Goal: Task Accomplishment & Management: Complete application form

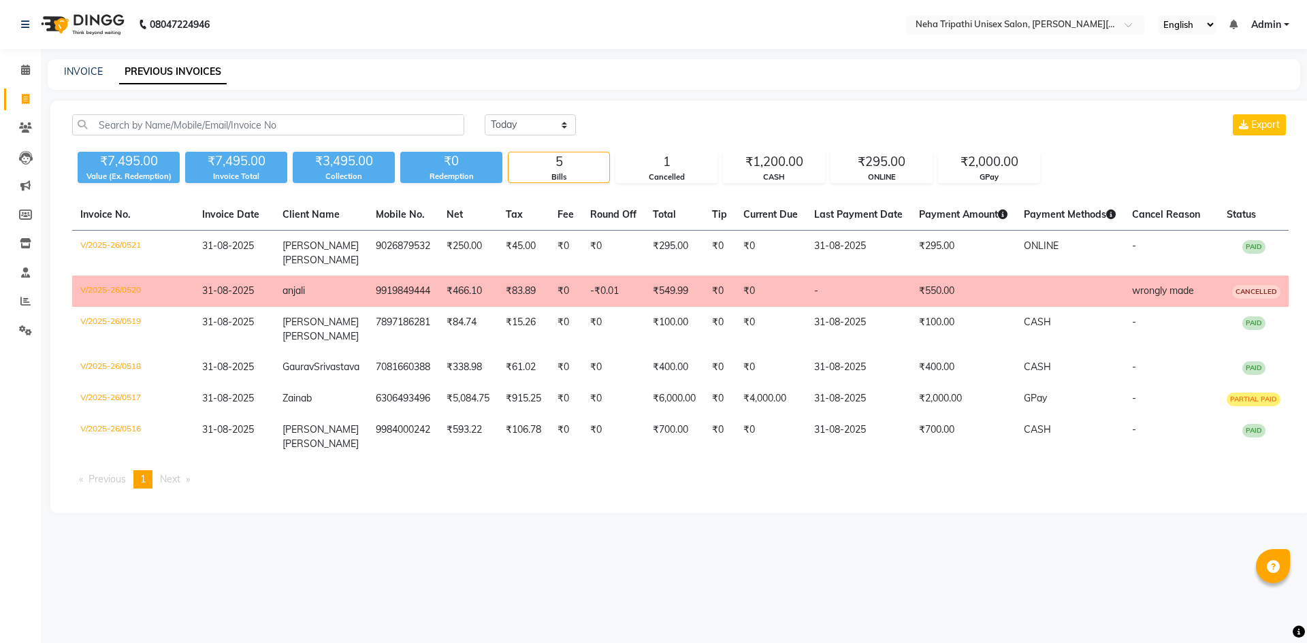
select select "[DATE]"
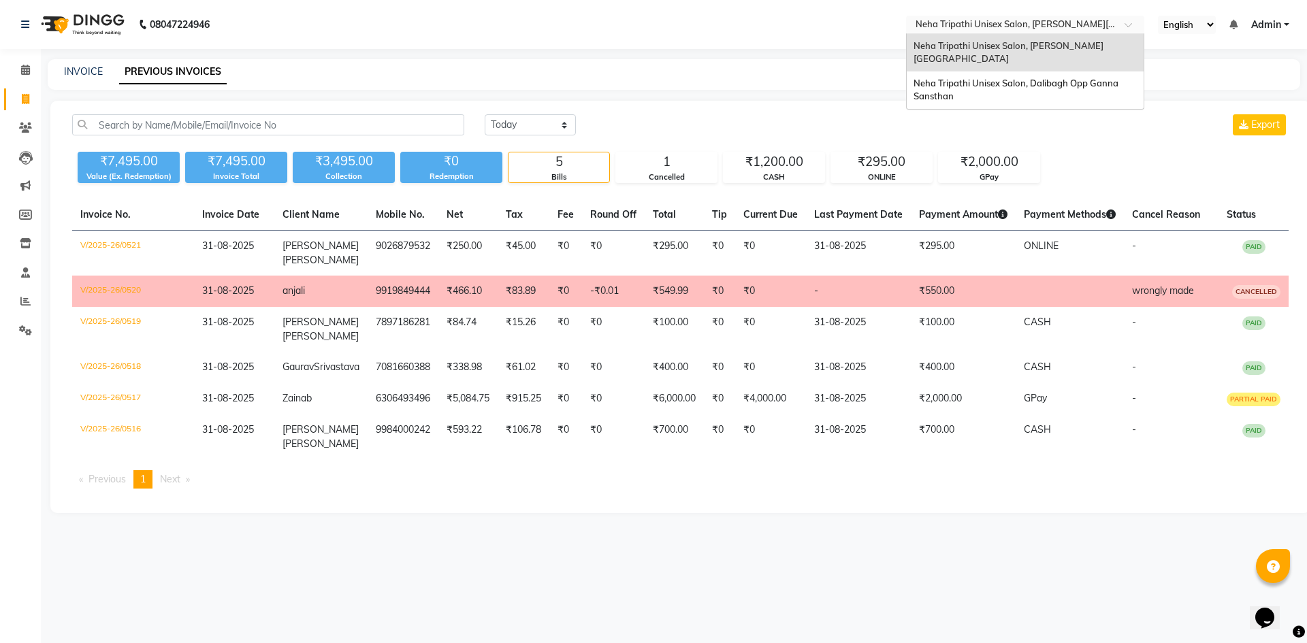
click at [1107, 26] on input "text" at bounding box center [1011, 26] width 197 height 14
click at [1103, 78] on span "Neha Tripathi Unisex Salon, Dalibagh Opp Ganna Sansthan" at bounding box center [1017, 90] width 207 height 25
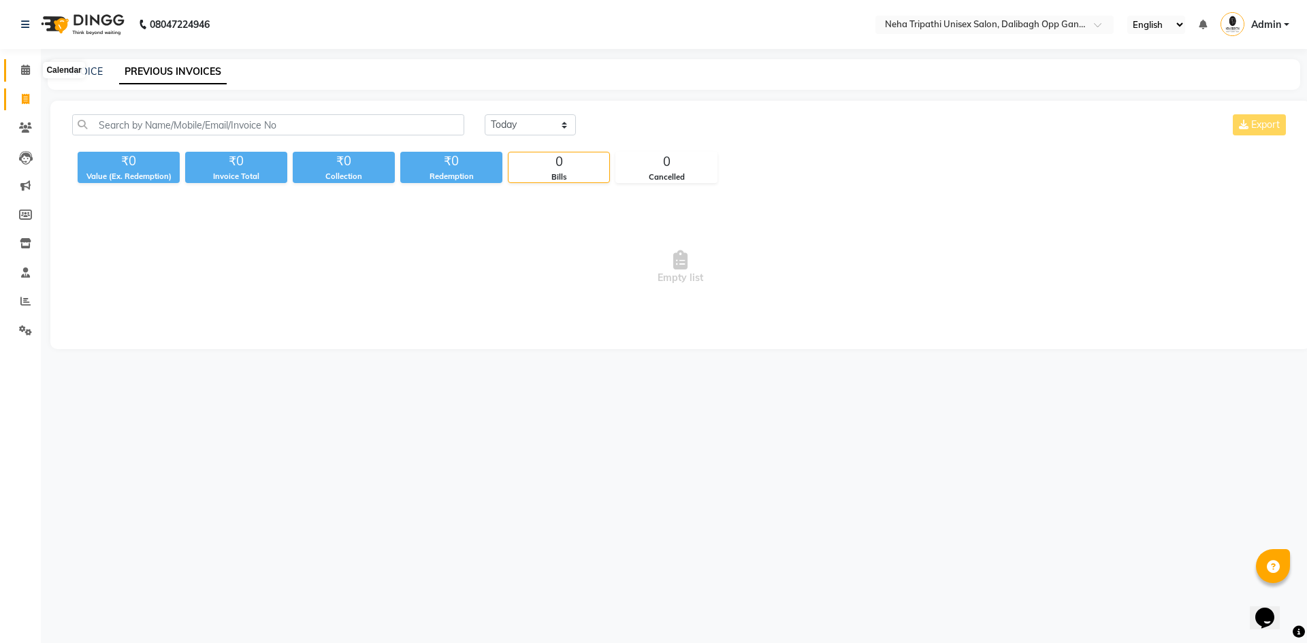
click at [28, 75] on span at bounding box center [26, 71] width 24 height 16
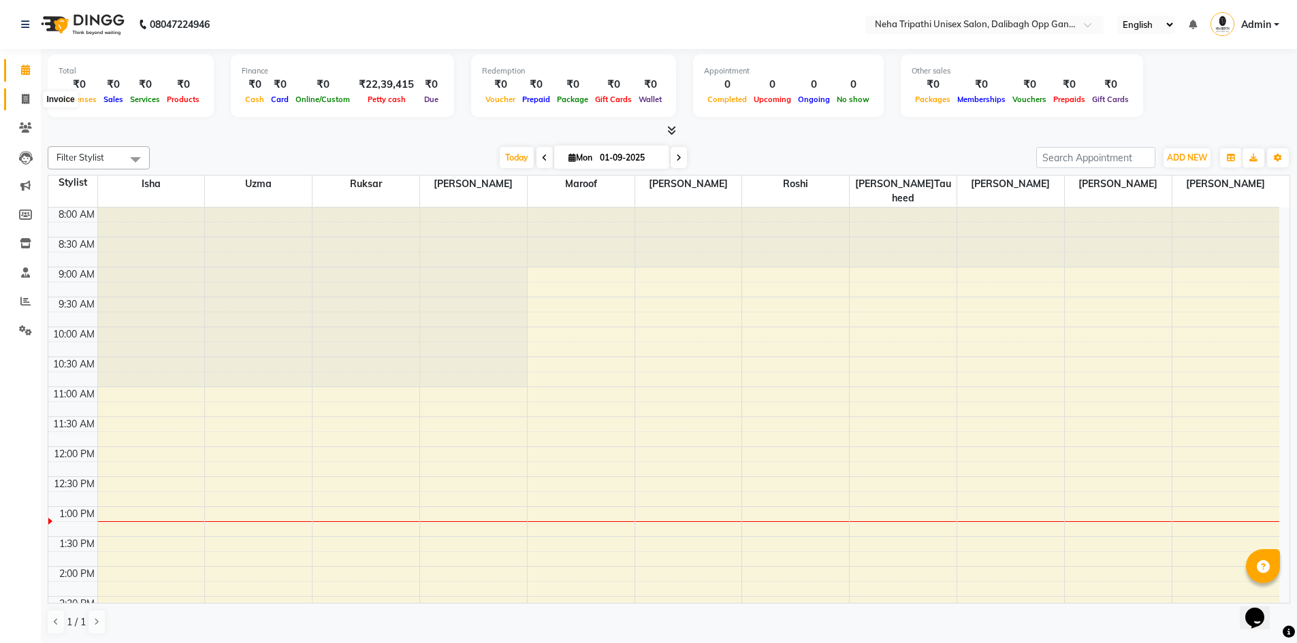
click at [21, 95] on span at bounding box center [26, 100] width 24 height 16
select select "service"
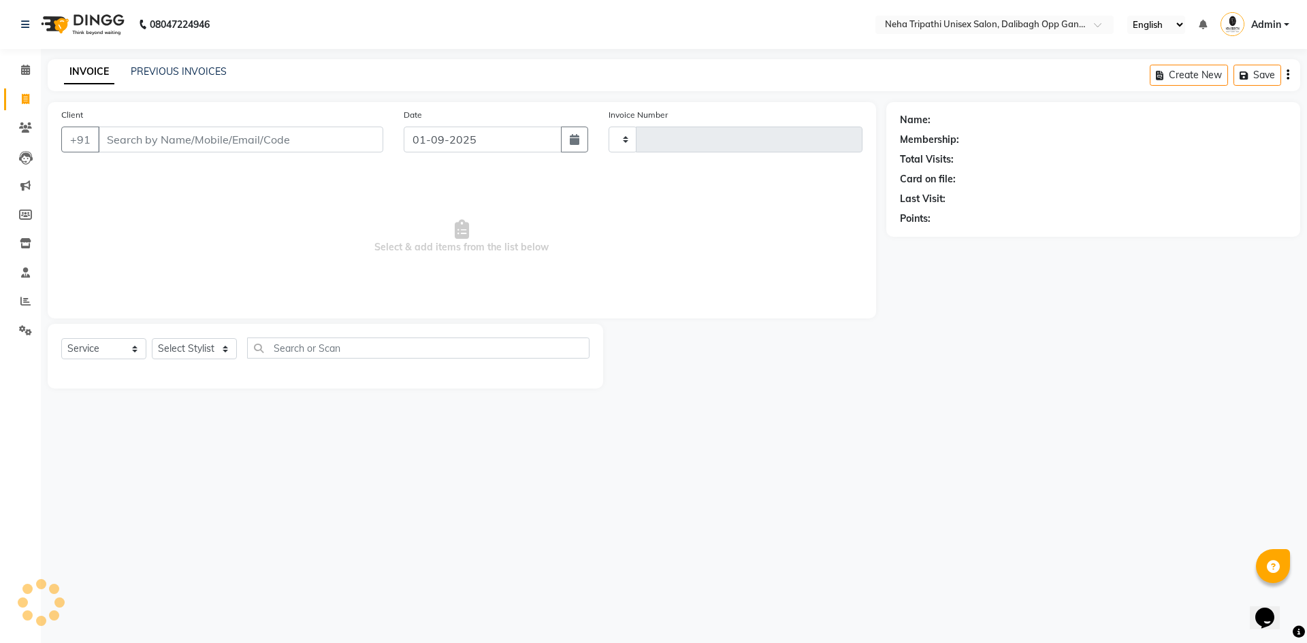
type input "1072"
select select "6624"
click at [148, 145] on input "Client" at bounding box center [240, 140] width 285 height 26
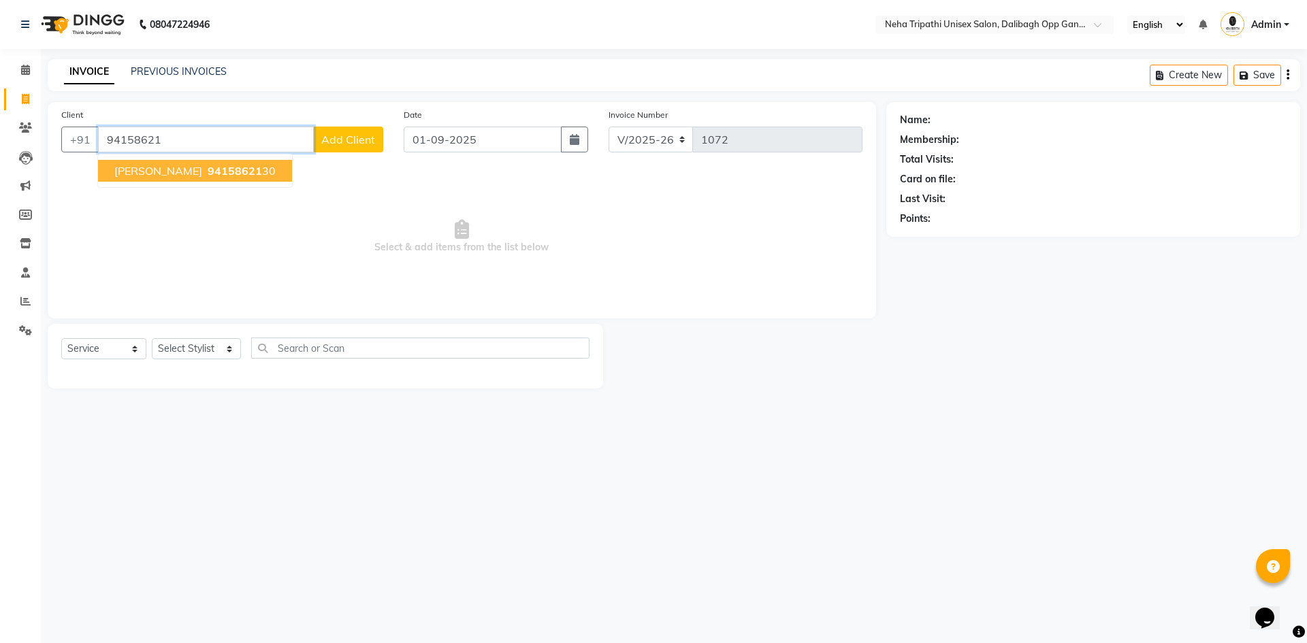
click at [208, 176] on span "94158621" at bounding box center [235, 171] width 54 height 14
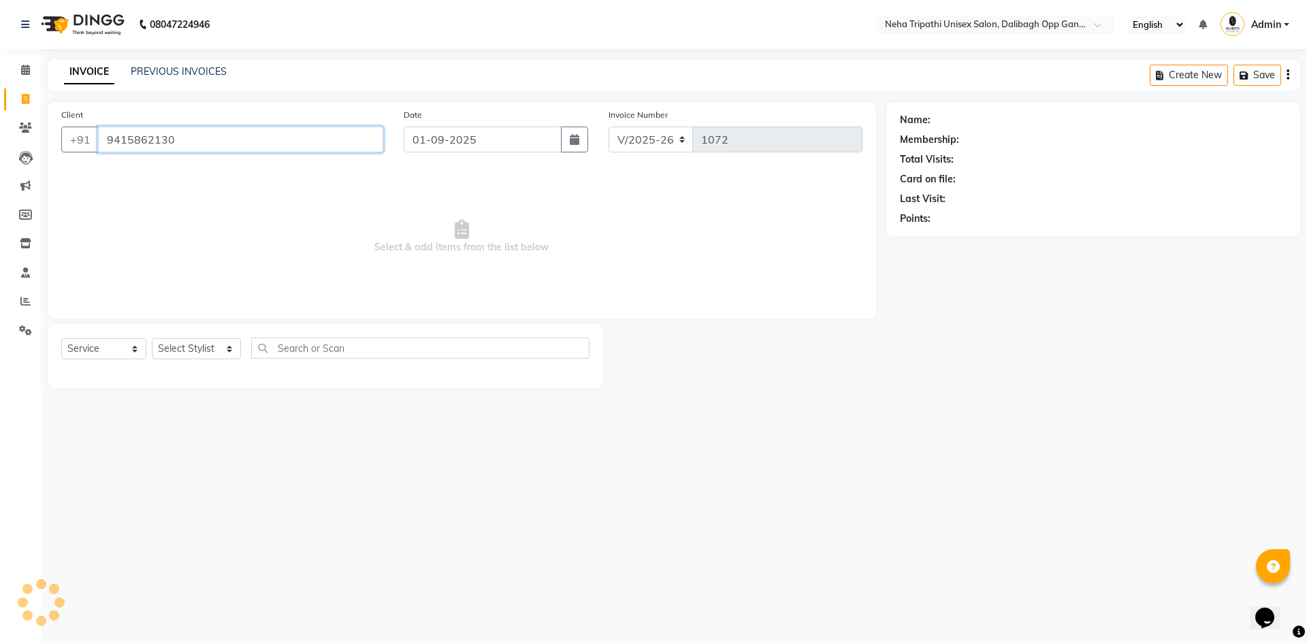
type input "9415862130"
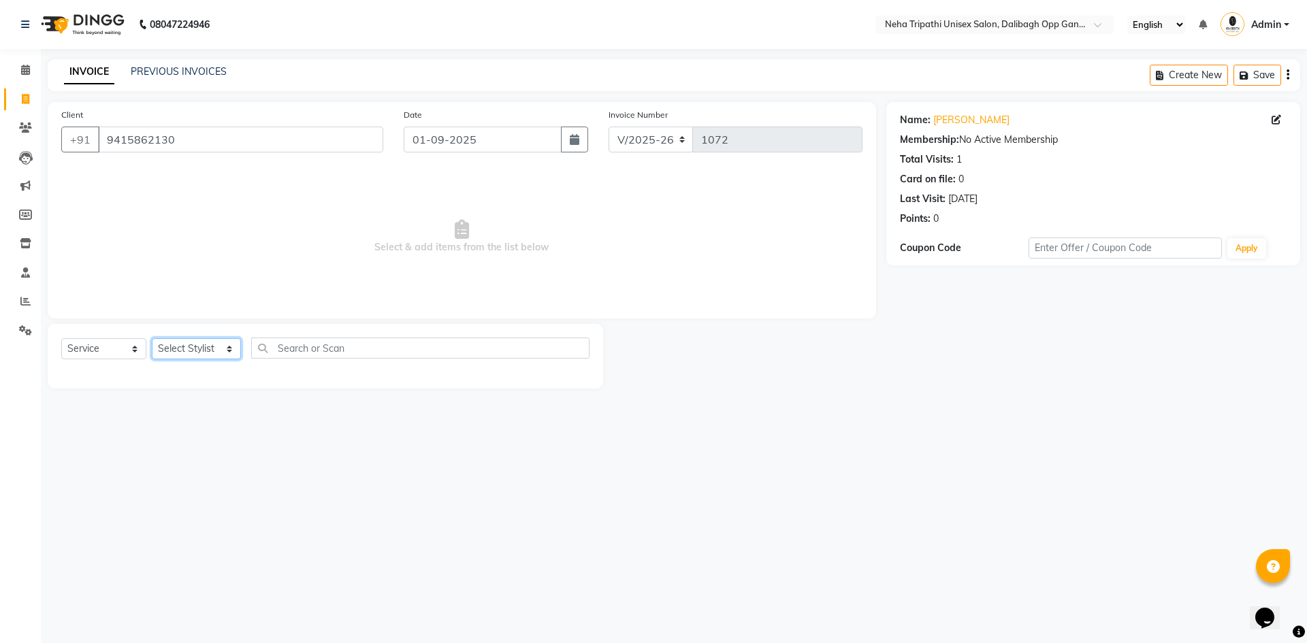
click at [209, 349] on select "Select Stylist Gaus Mohammad isha Jagjit Kaur Maroof Mohd.Tauheed Roshi ruksar …" at bounding box center [196, 348] width 89 height 21
select select "51166"
click at [152, 338] on select "Select Stylist Gaus Mohammad isha Jagjit Kaur Maroof Mohd.Tauheed Roshi ruksar …" at bounding box center [196, 348] width 89 height 21
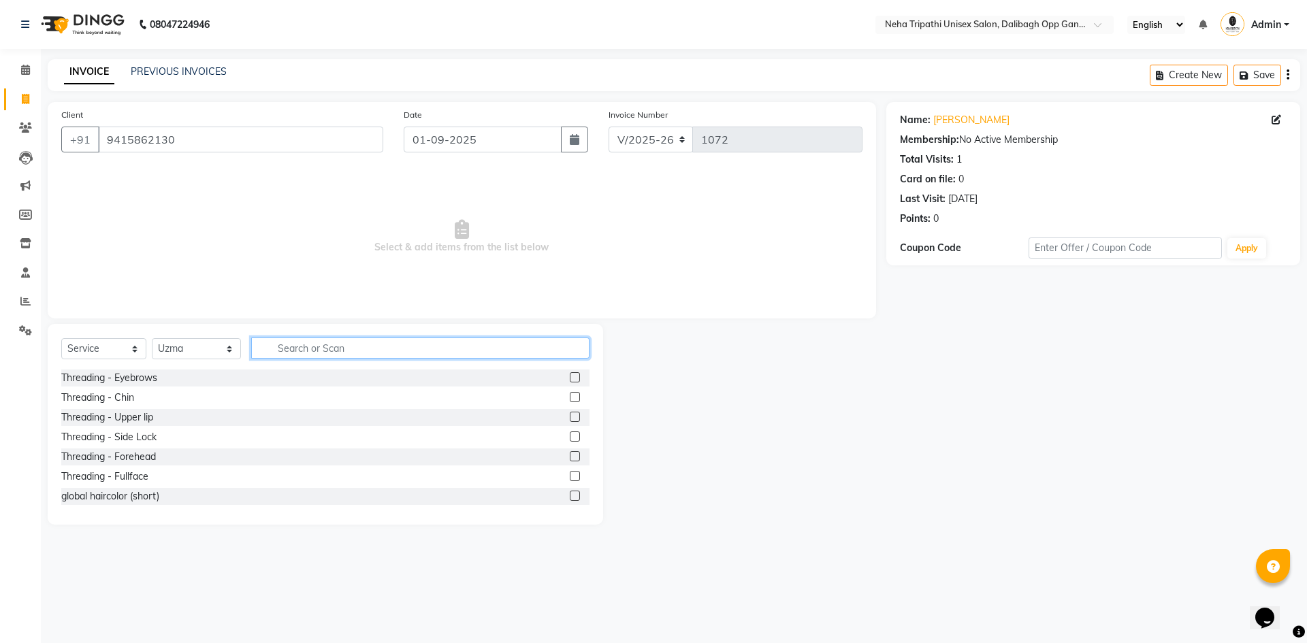
click at [315, 346] on input "text" at bounding box center [420, 348] width 338 height 21
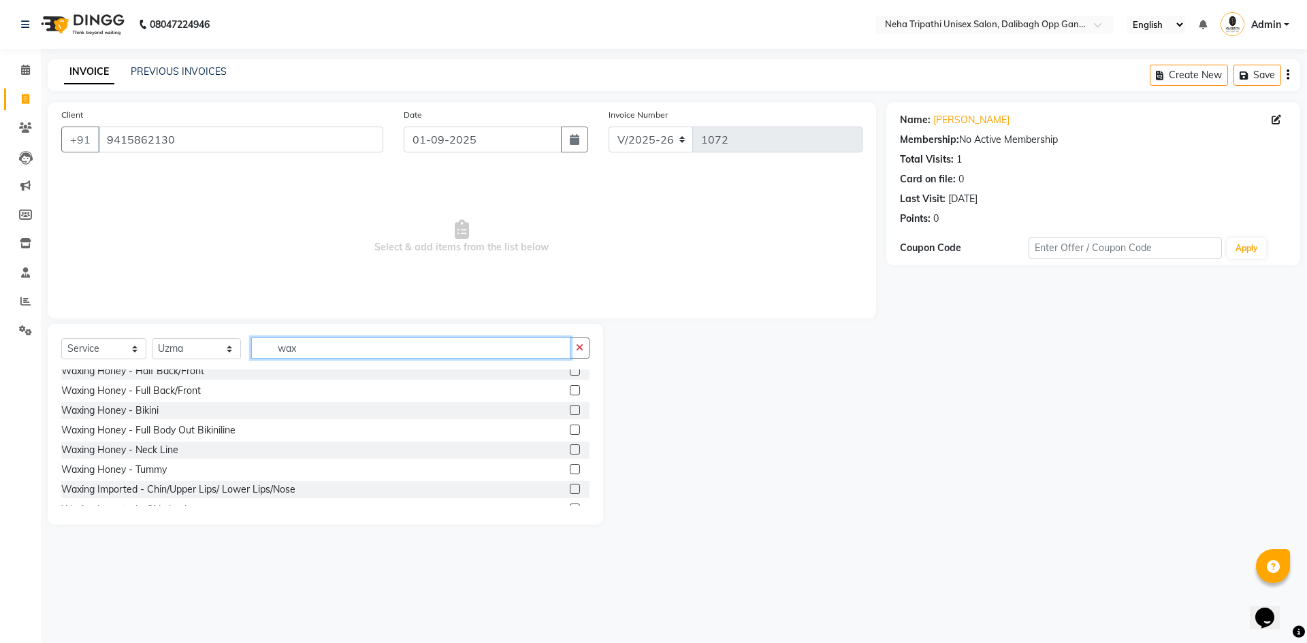
type input "wax"
click at [570, 486] on label at bounding box center [575, 489] width 10 height 10
click at [570, 486] on input "checkbox" at bounding box center [574, 489] width 9 height 9
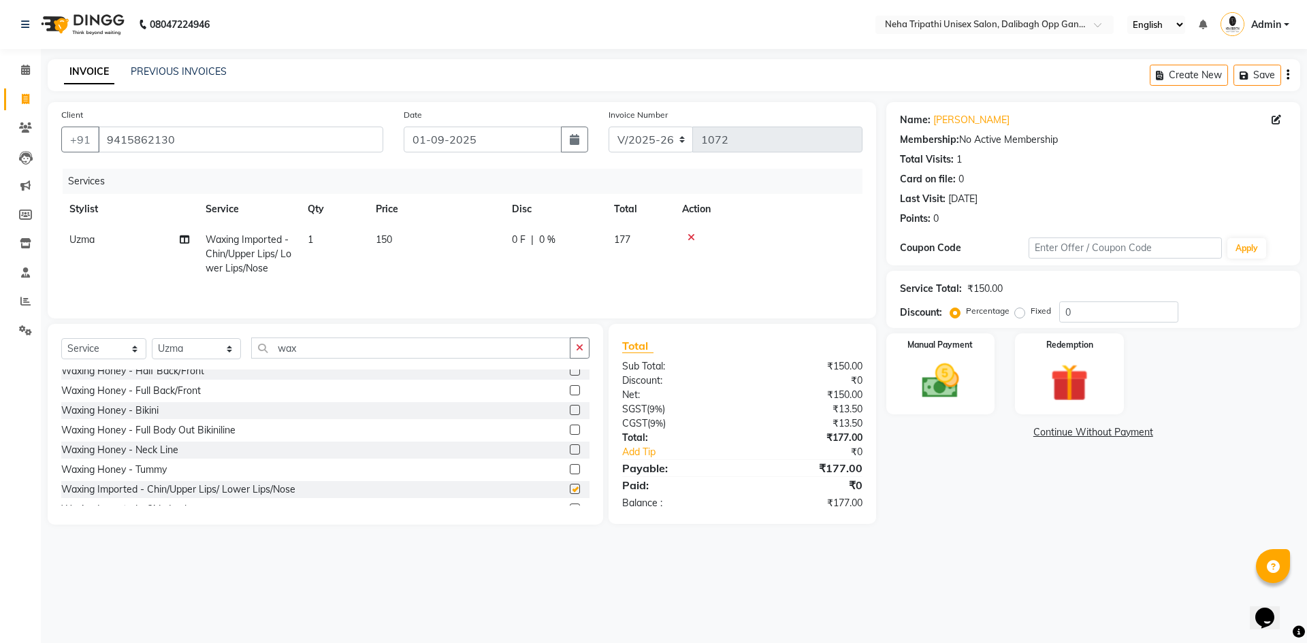
checkbox input "false"
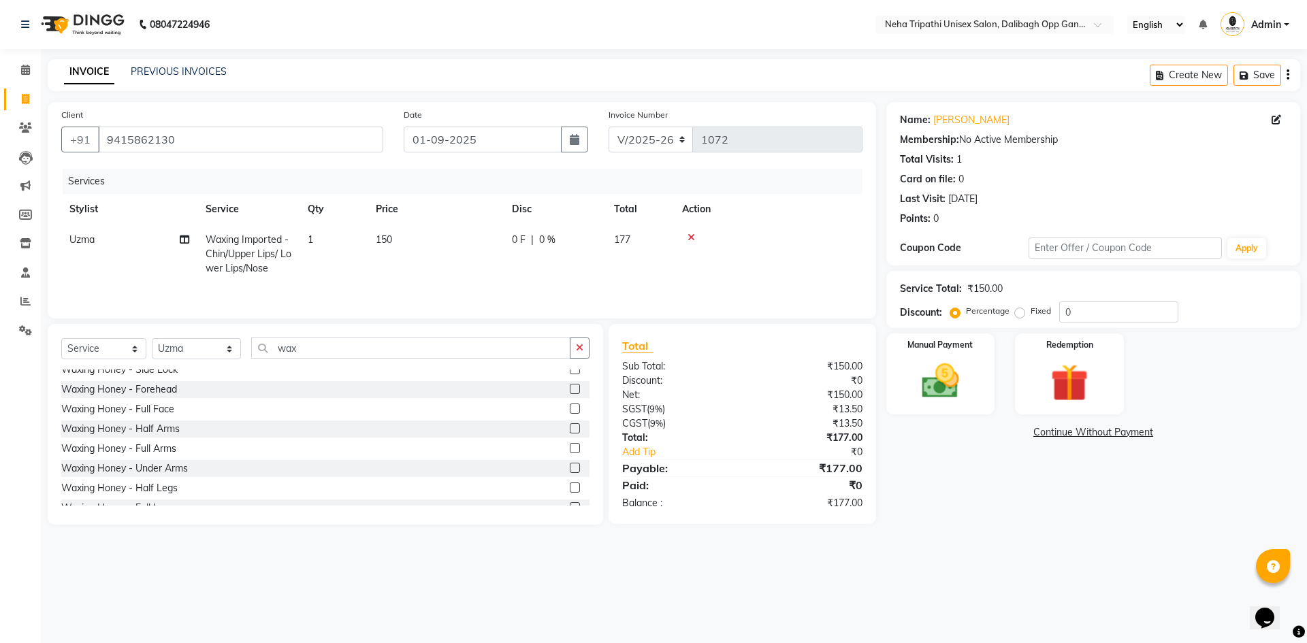
scroll to position [0, 0]
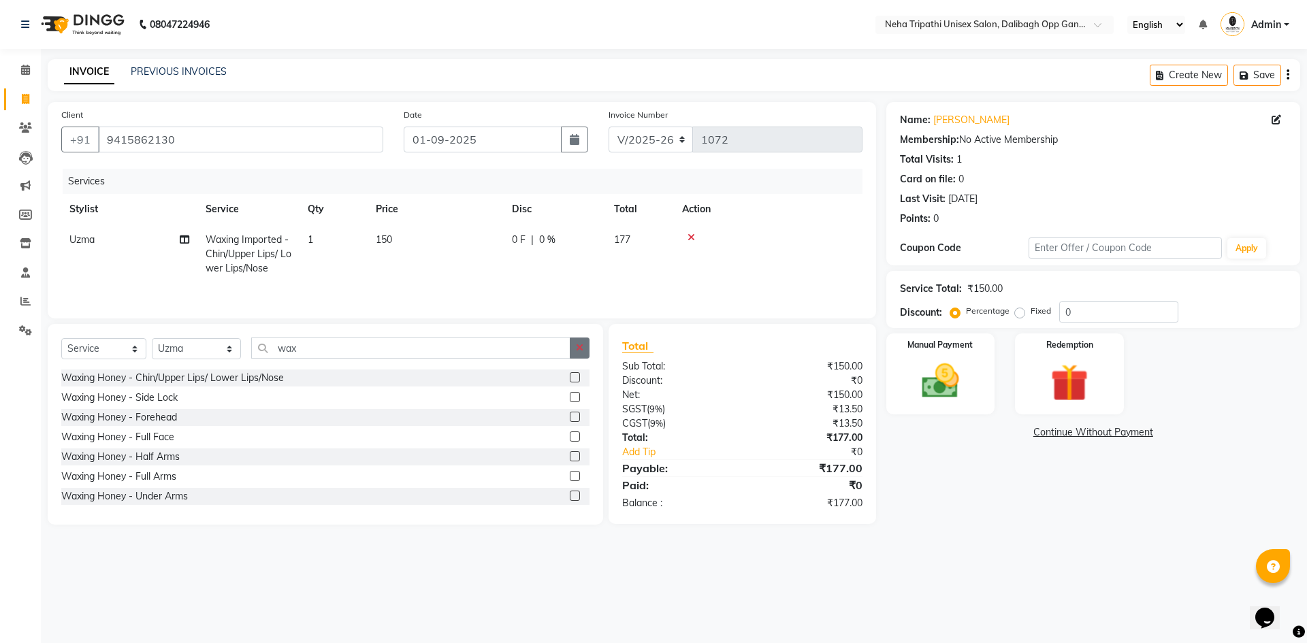
click at [579, 349] on icon "button" at bounding box center [579, 348] width 7 height 10
click at [570, 376] on label at bounding box center [575, 377] width 10 height 10
click at [570, 376] on input "checkbox" at bounding box center [574, 378] width 9 height 9
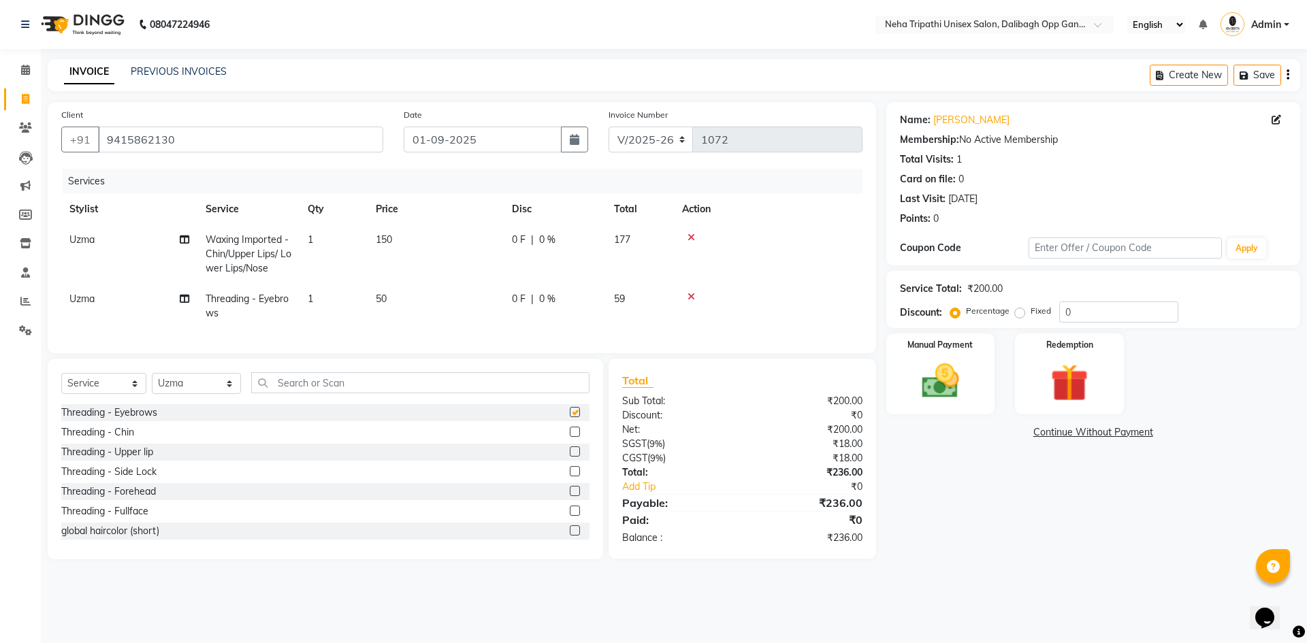
checkbox input "false"
click at [392, 245] on span "150" at bounding box center [384, 239] width 16 height 12
select select "51166"
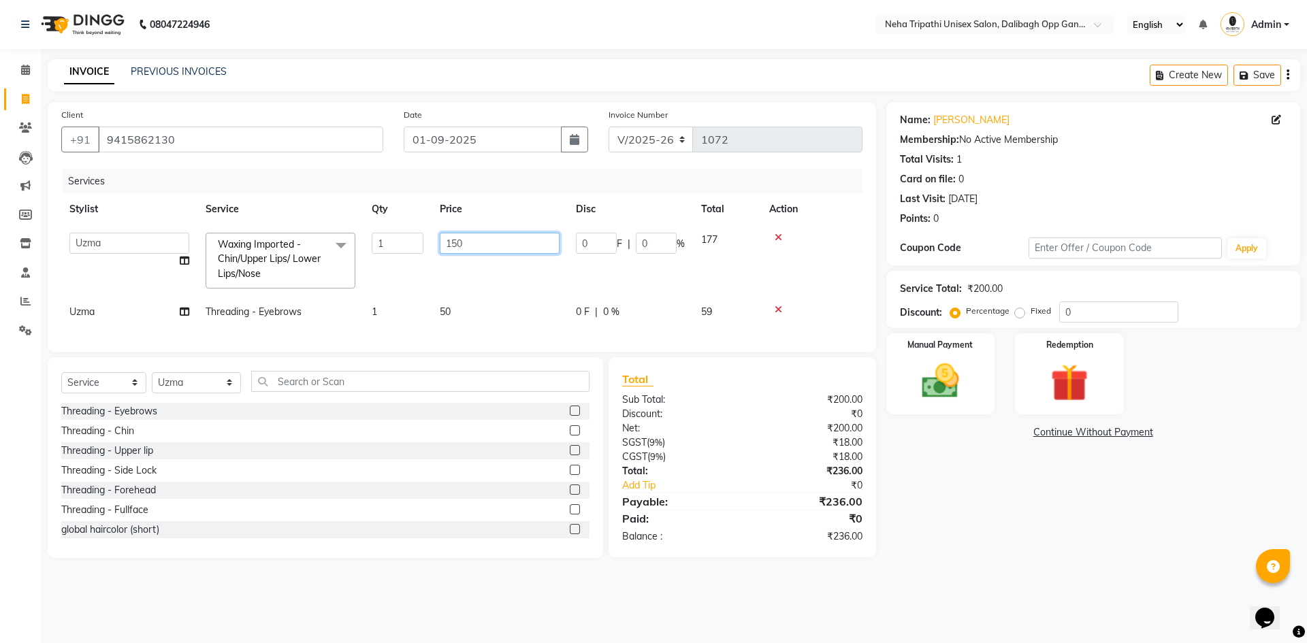
drag, startPoint x: 468, startPoint y: 245, endPoint x: 444, endPoint y: 255, distance: 25.7
click at [444, 255] on td "150" at bounding box center [500, 261] width 136 height 72
type input "100"
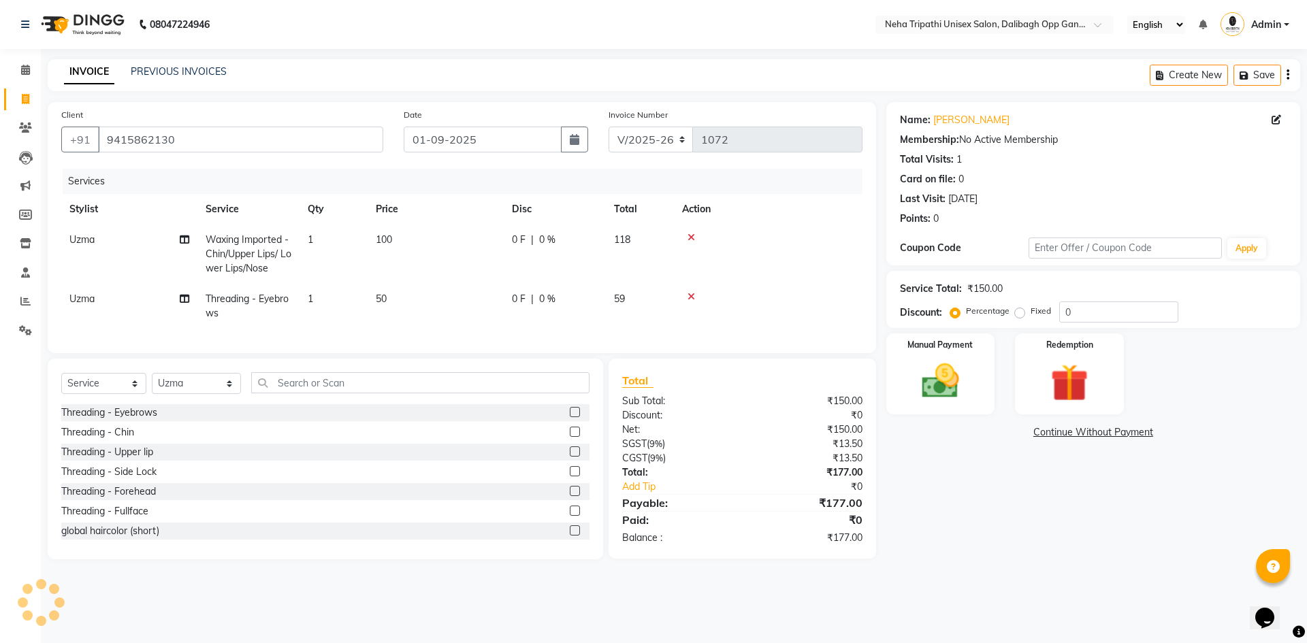
click at [956, 502] on div "Name: Nazma Membership: No Active Membership Total Visits: 1 Card on file: 0 La…" at bounding box center [1098, 330] width 424 height 457
click at [1031, 315] on label "Fixed" at bounding box center [1041, 311] width 20 height 12
click at [1018, 315] on input "Fixed" at bounding box center [1023, 311] width 10 height 10
radio input "true"
click at [1095, 309] on input "0" at bounding box center [1118, 312] width 119 height 21
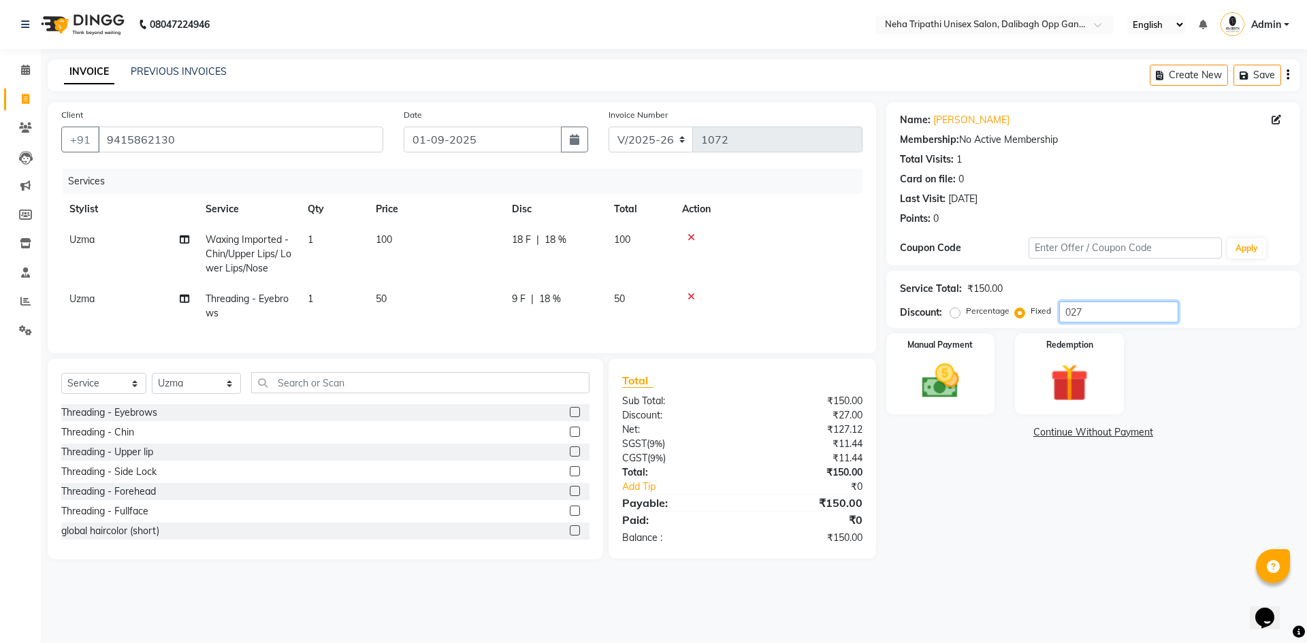
type input "027"
